Goal: Transaction & Acquisition: Book appointment/travel/reservation

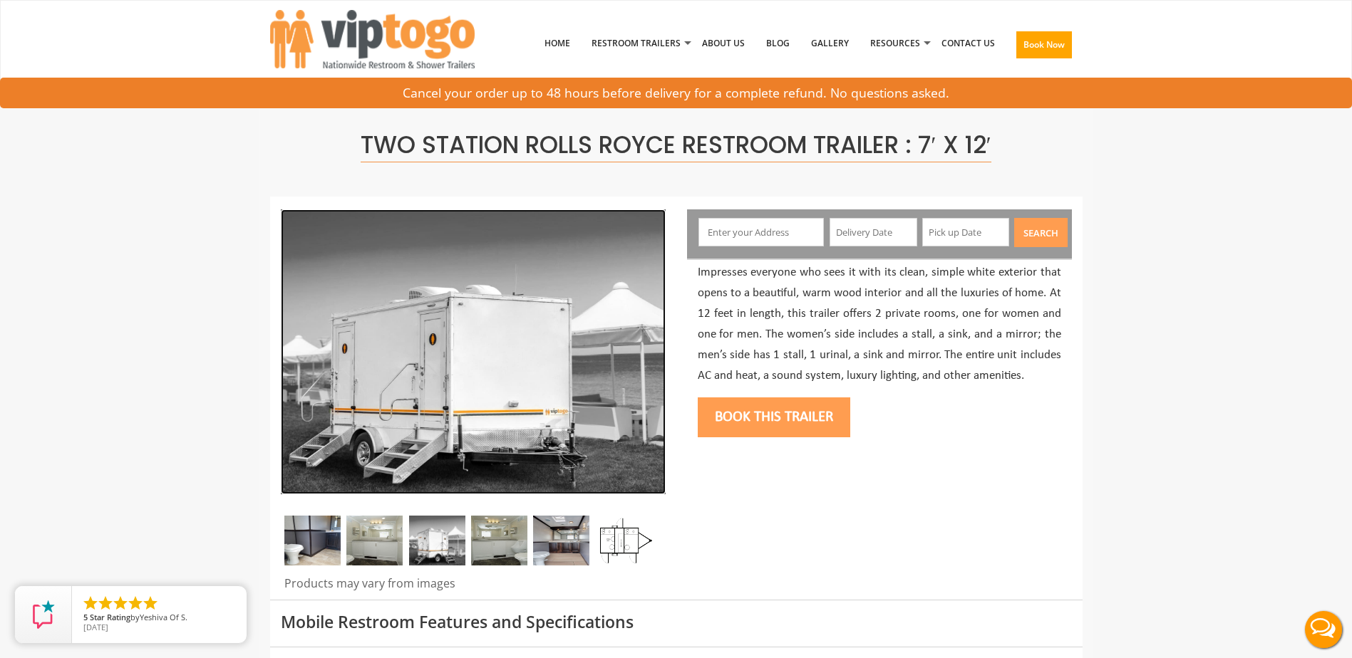
click at [482, 393] on img at bounding box center [473, 351] width 385 height 285
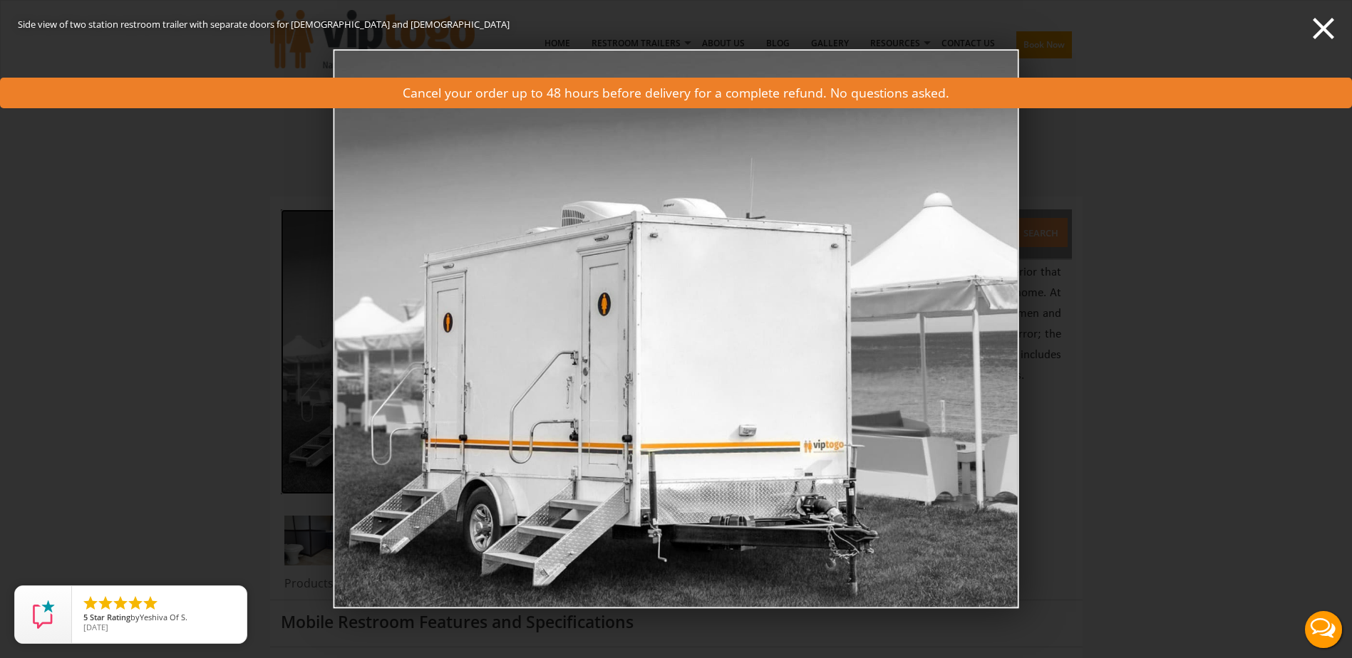
click at [1129, 290] on div "Side view of two station restroom trailer with separate doors for males and fem…" at bounding box center [676, 329] width 1352 height 658
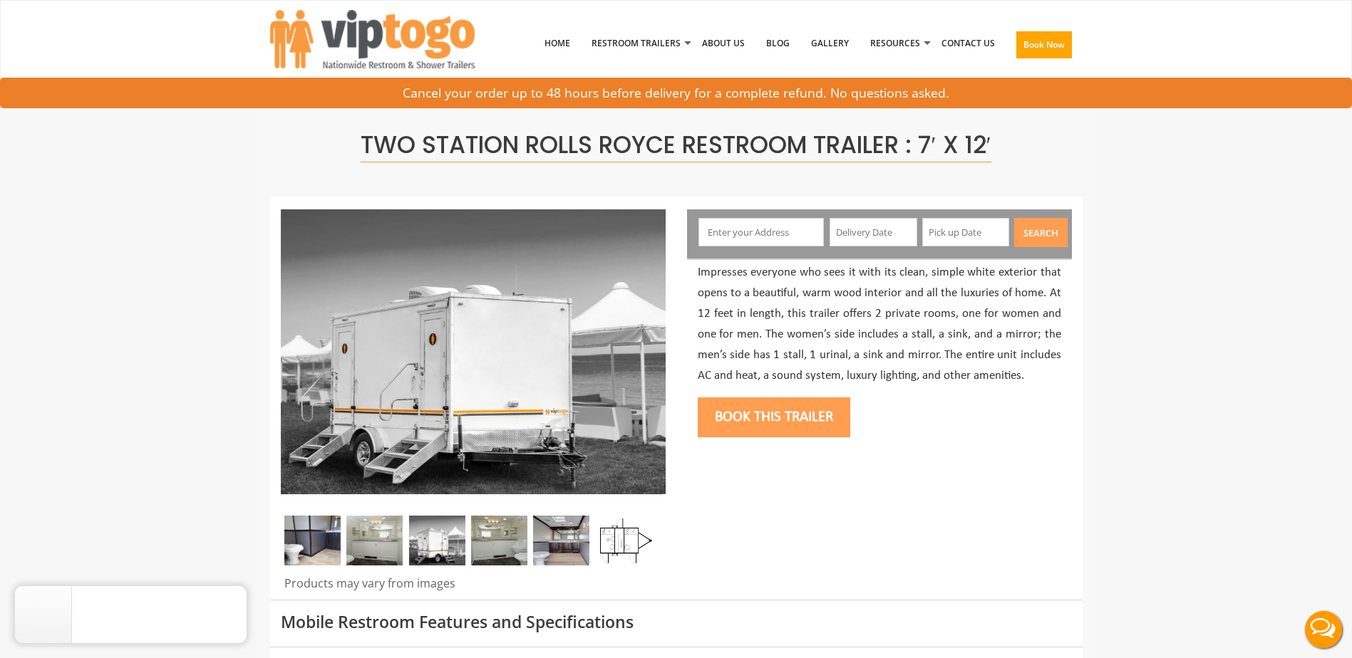
click at [369, 555] on img at bounding box center [374, 541] width 56 height 50
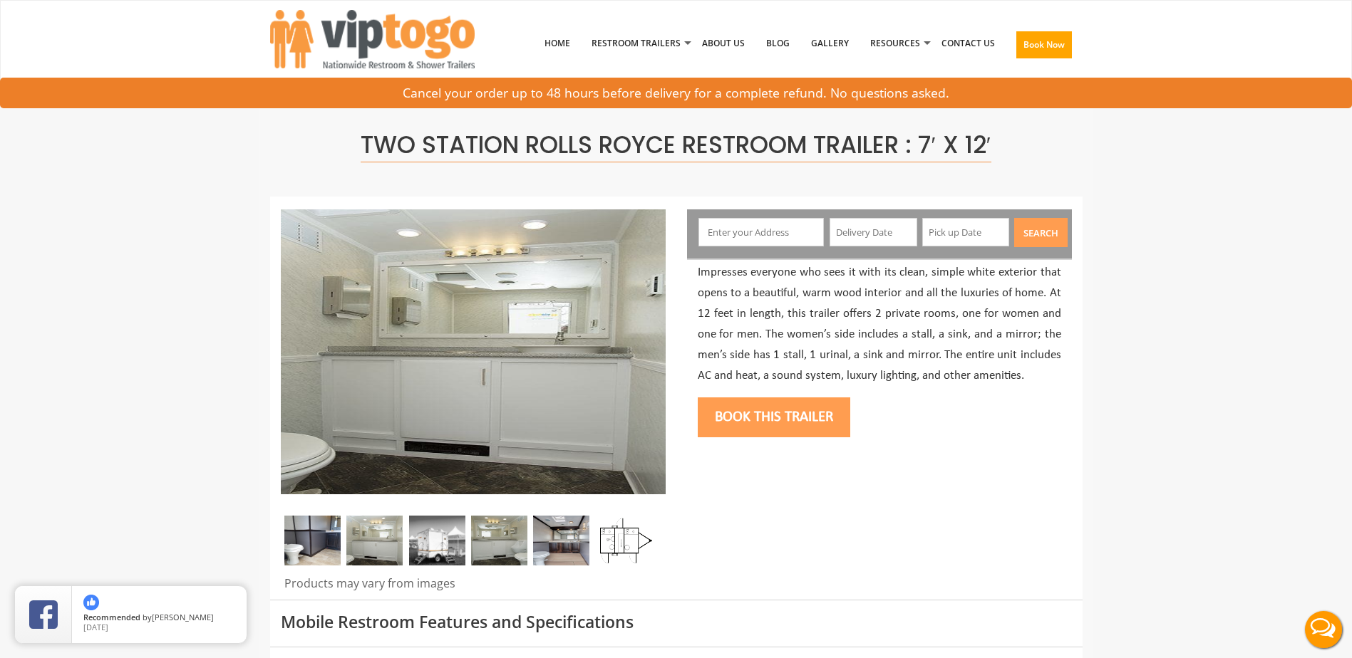
click at [512, 538] on img at bounding box center [499, 541] width 56 height 50
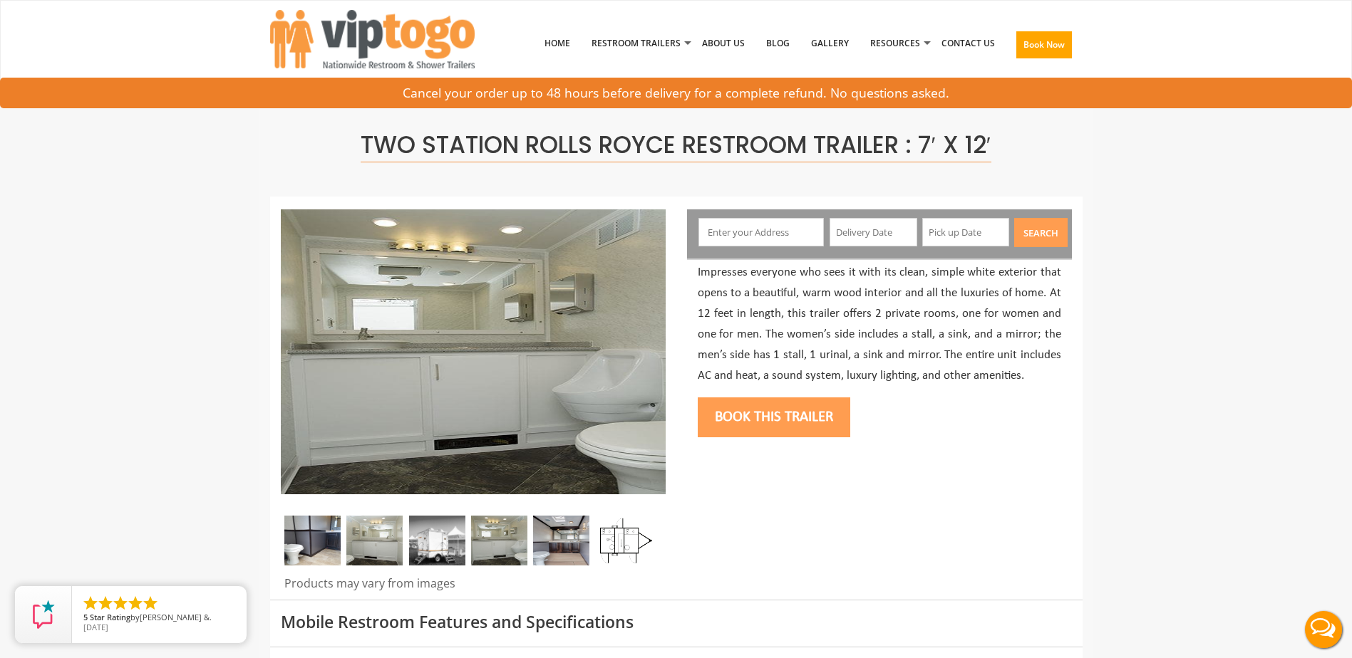
click at [567, 542] on img at bounding box center [561, 541] width 56 height 50
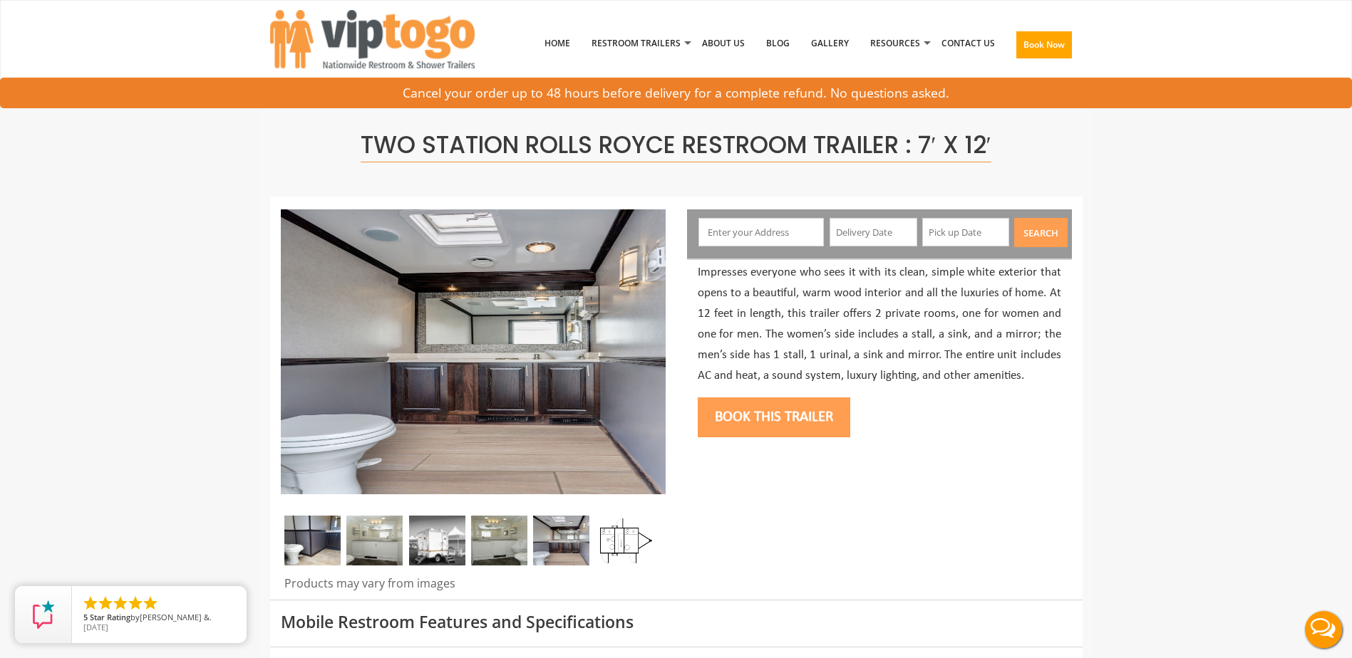
click at [316, 527] on img at bounding box center [312, 541] width 56 height 50
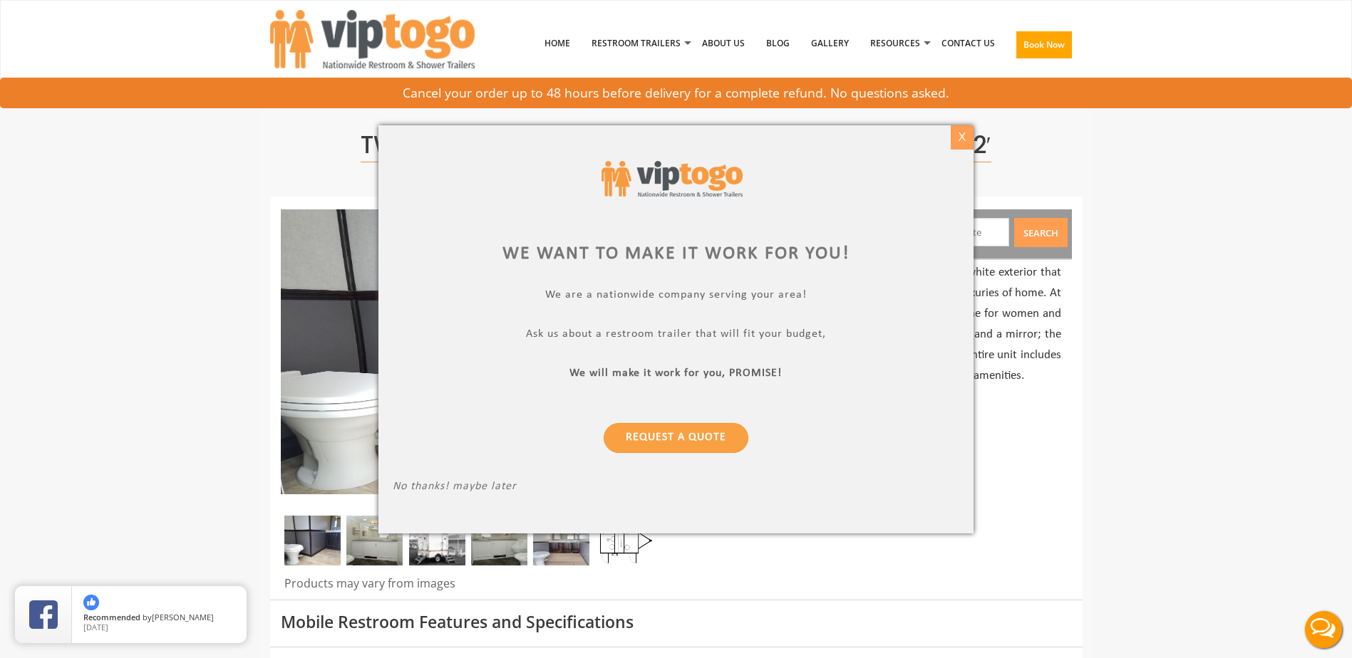
click at [960, 133] on div "X" at bounding box center [962, 137] width 22 height 24
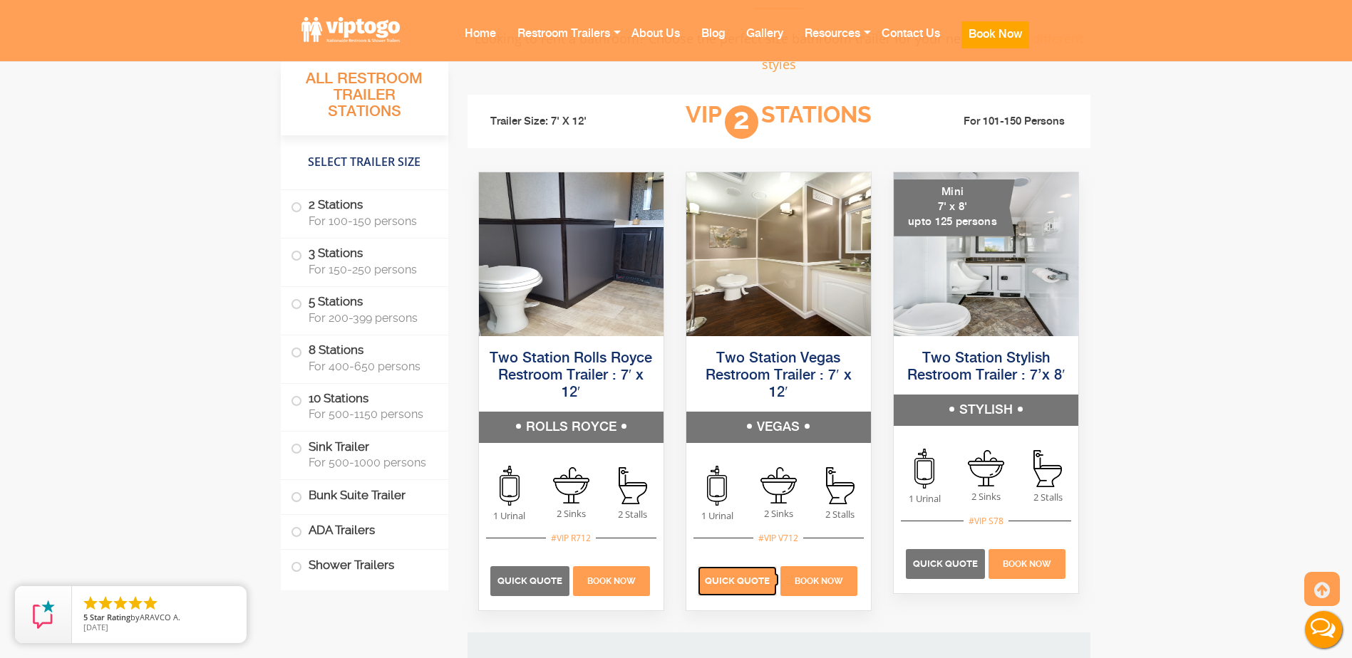
click at [730, 582] on span "Quick Quote" at bounding box center [737, 581] width 65 height 11
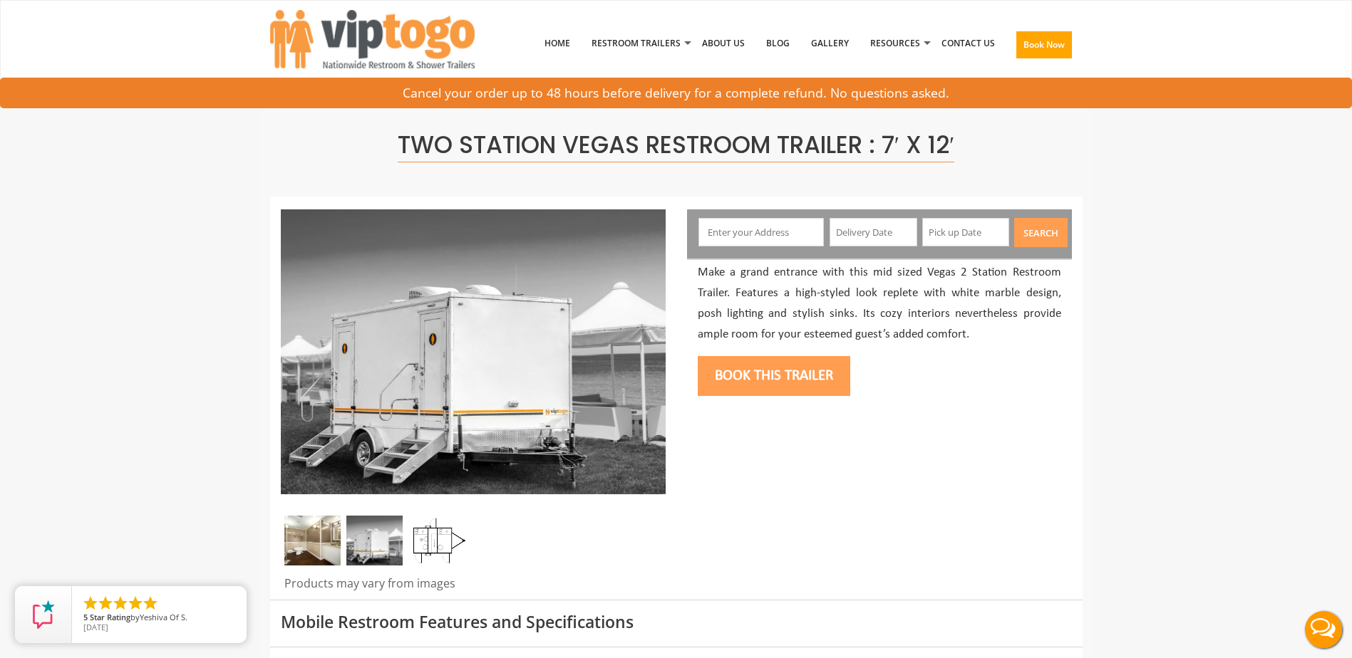
click at [741, 223] on input "text" at bounding box center [760, 232] width 125 height 29
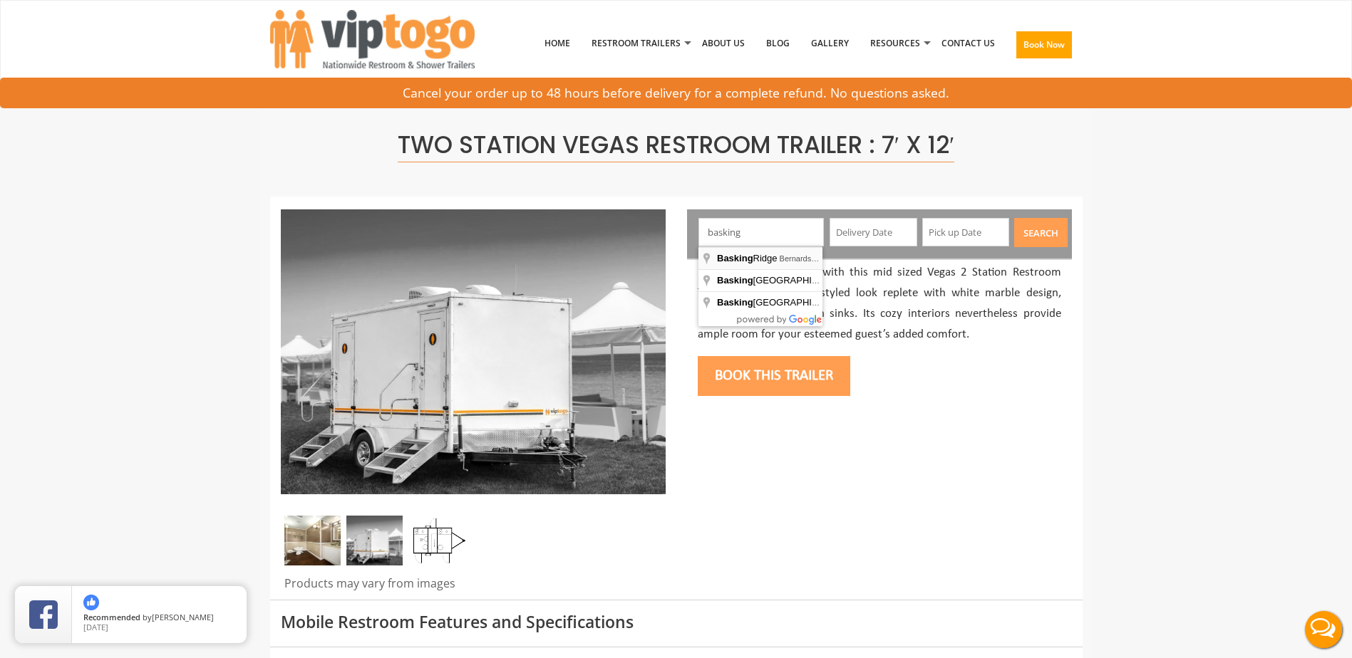
type input "Basking Ridge, Bernards, NJ, USA"
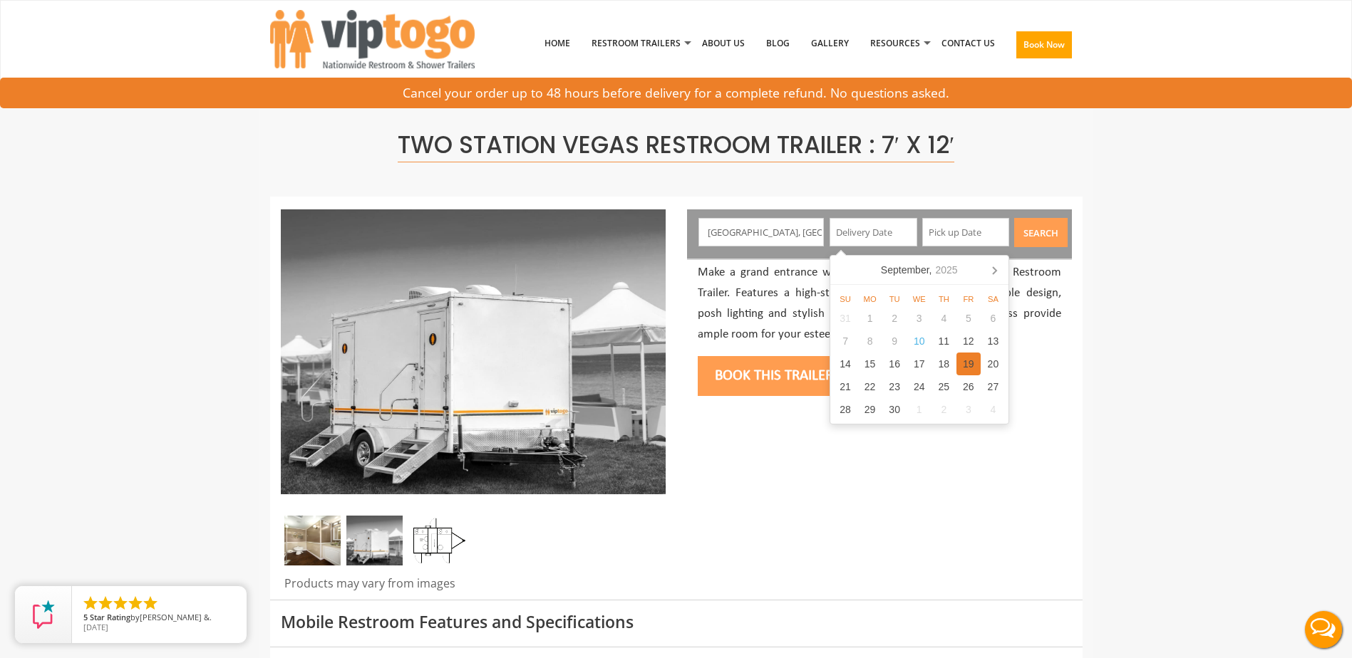
click at [968, 361] on div "19" at bounding box center [968, 364] width 25 height 23
type input "09/19/2025"
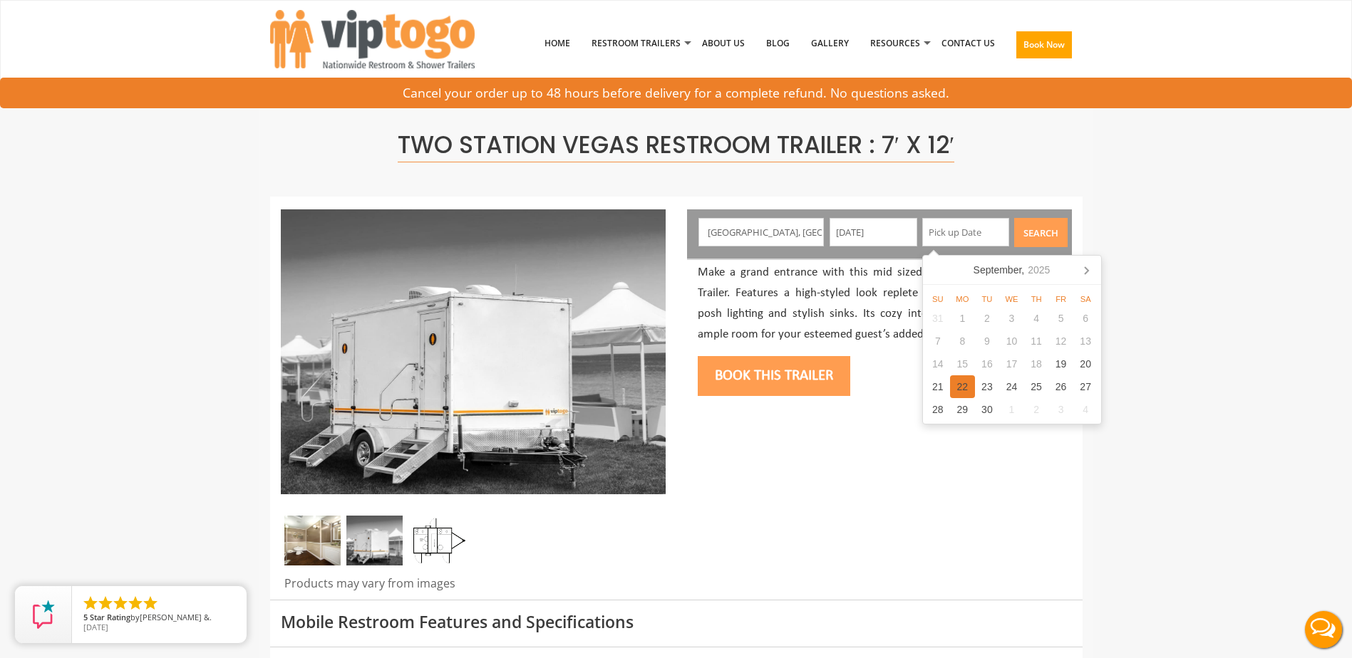
click at [963, 384] on div "22" at bounding box center [962, 386] width 25 height 23
type input "09/22/2025"
click at [1050, 231] on button "Search" at bounding box center [1040, 232] width 53 height 29
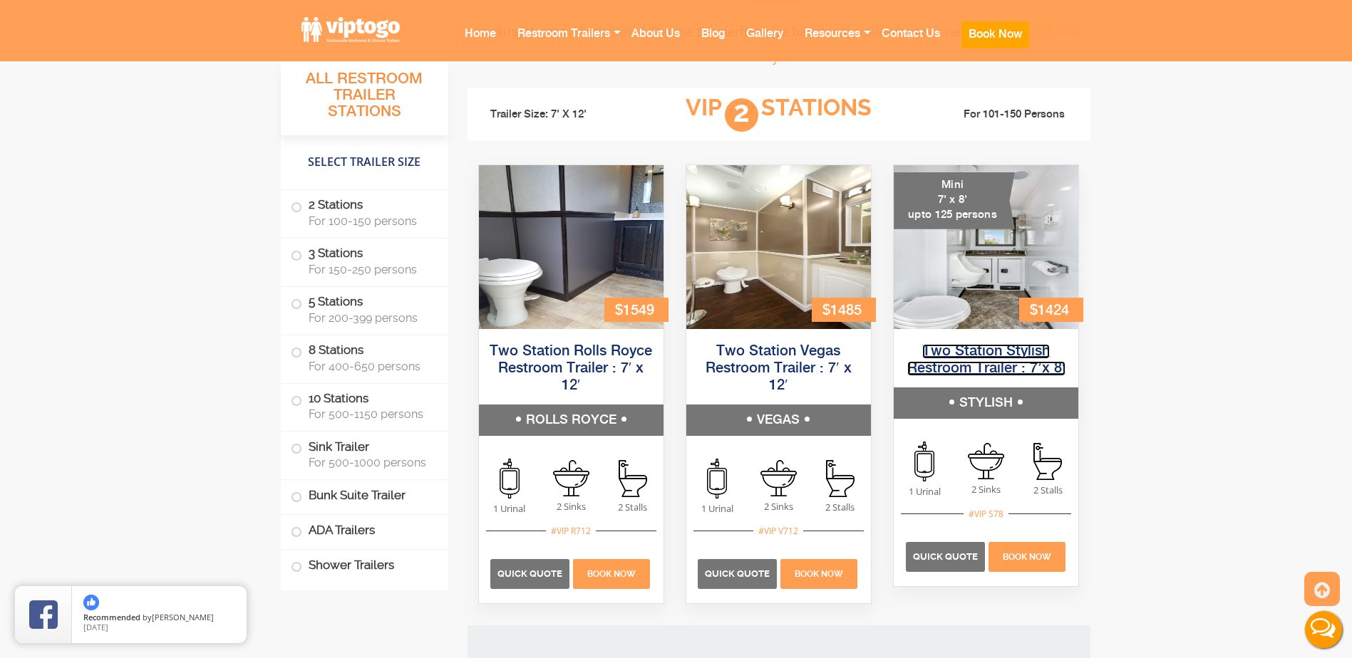
click at [968, 366] on link "Two Station Stylish Restroom Trailer : 7’x 8′" at bounding box center [985, 360] width 157 height 32
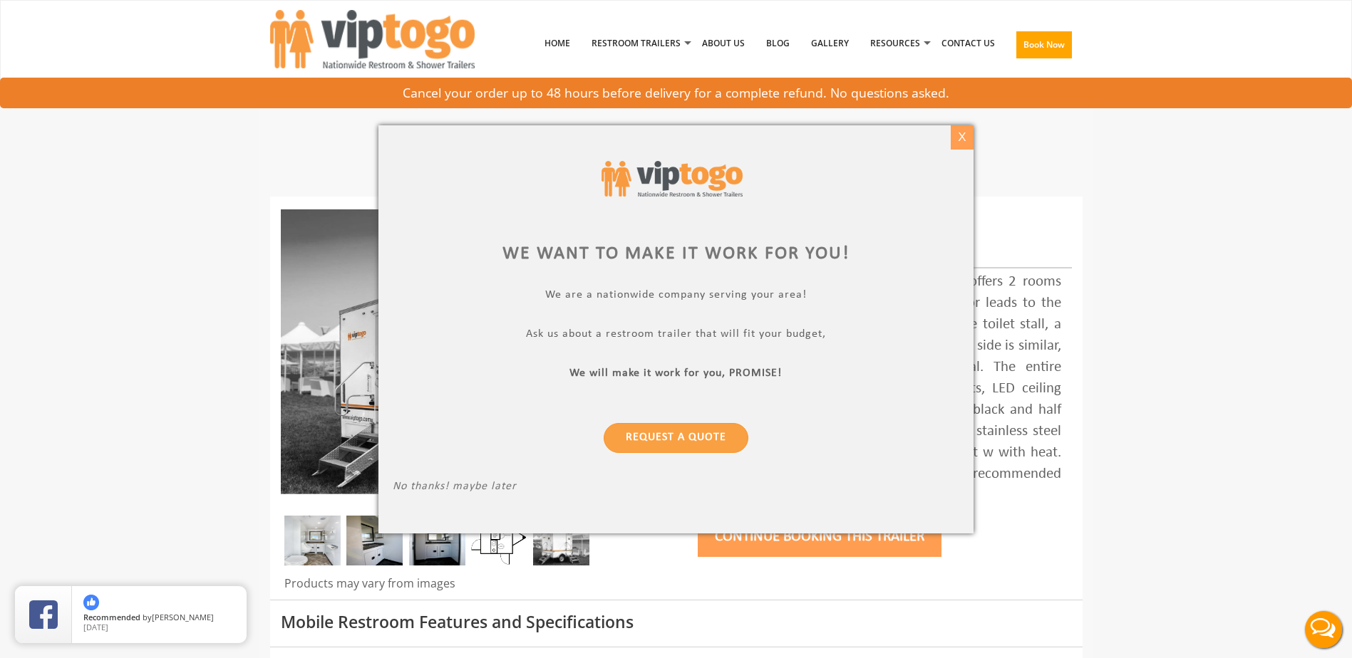
click at [963, 133] on div "X" at bounding box center [962, 137] width 22 height 24
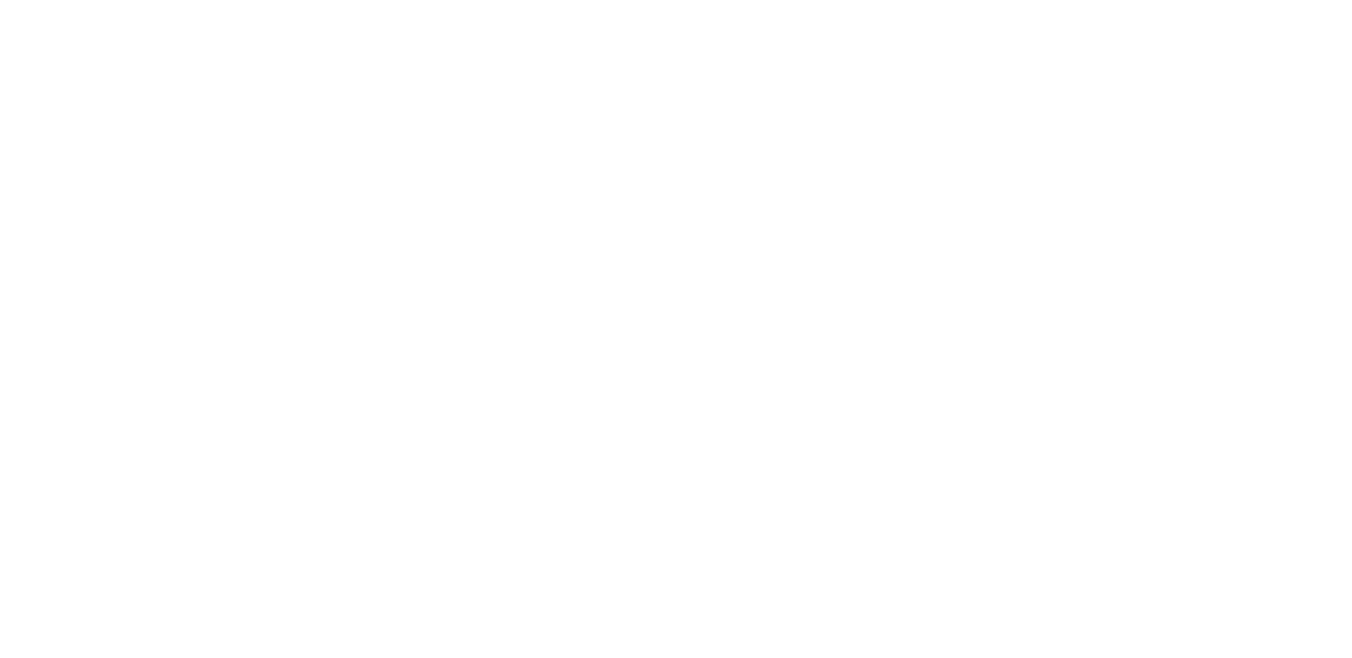
scroll to position [956, 0]
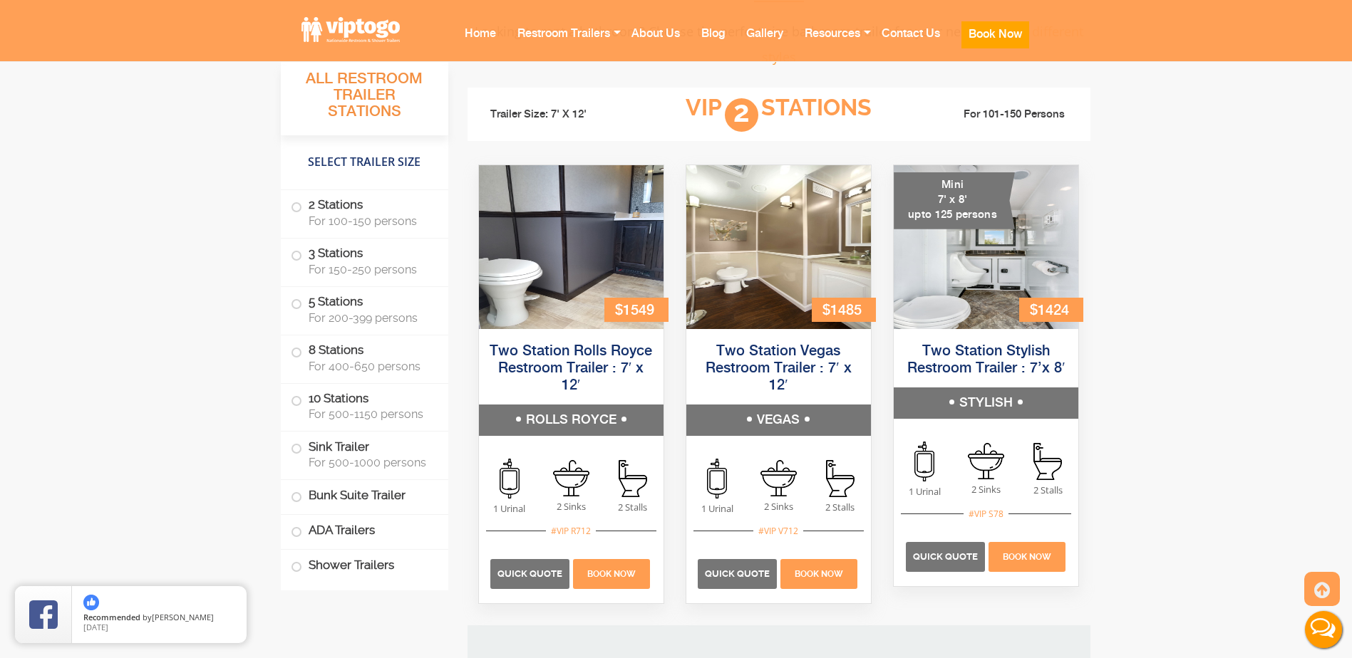
click at [814, 304] on div "$1485" at bounding box center [844, 310] width 64 height 24
click at [760, 363] on link "Two Station Vegas Restroom Trailer : 7′ x 12′" at bounding box center [777, 368] width 145 height 49
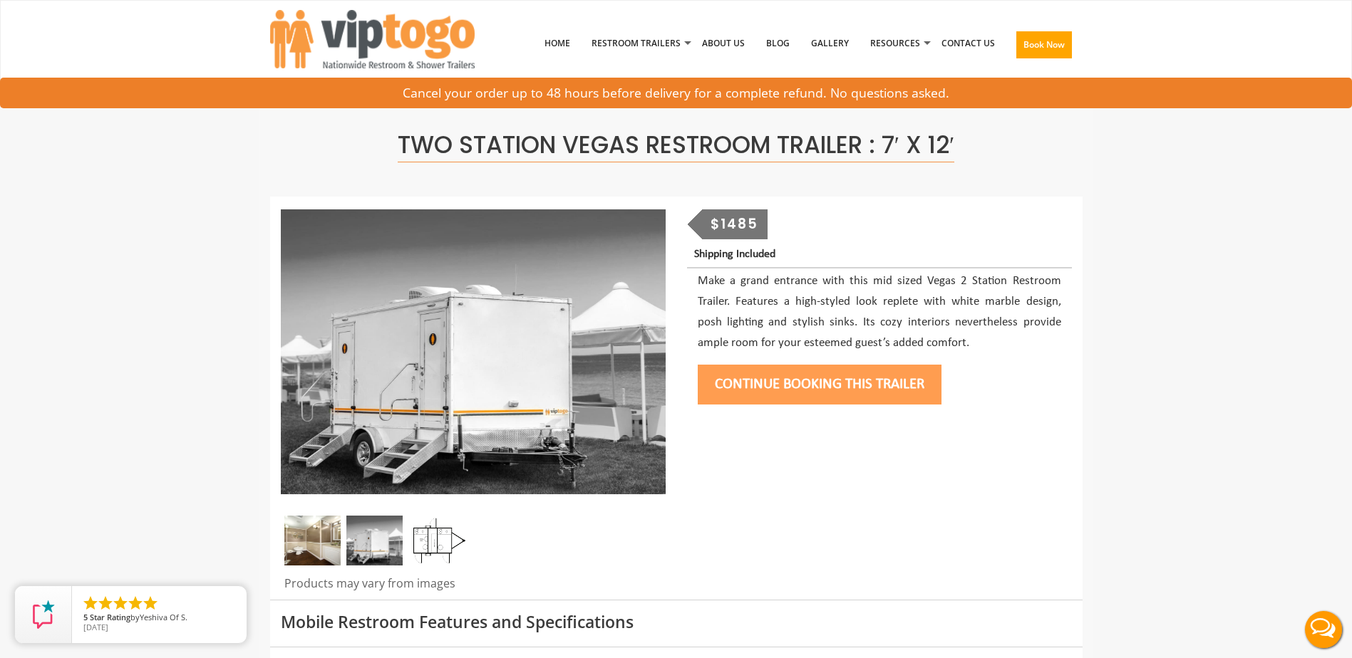
click at [330, 547] on img at bounding box center [312, 541] width 56 height 50
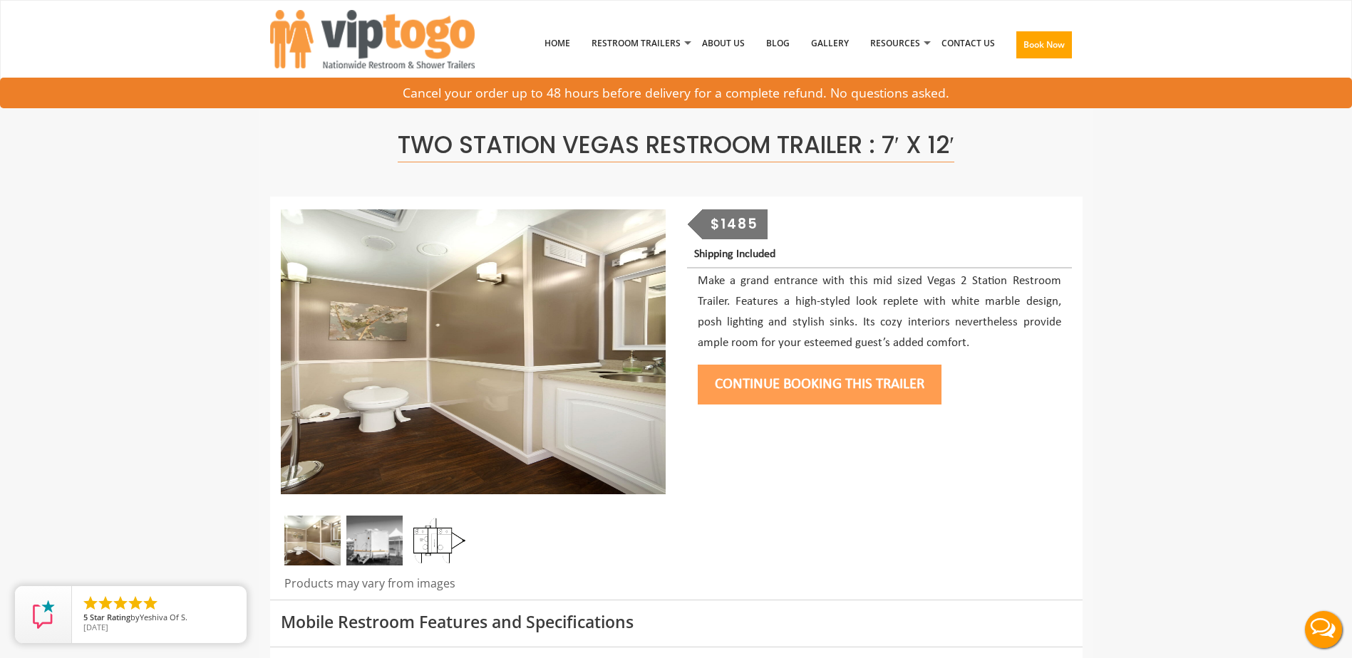
click at [372, 544] on img at bounding box center [374, 541] width 56 height 50
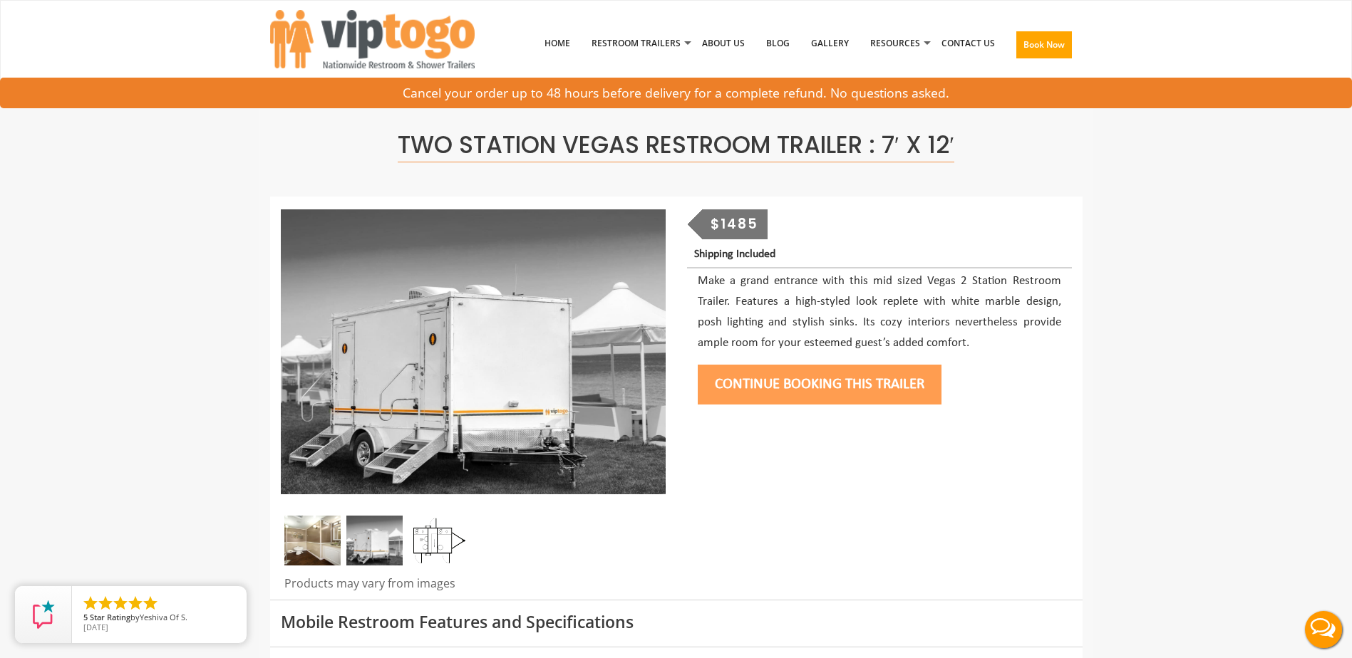
click at [447, 543] on img at bounding box center [437, 541] width 56 height 50
